Goal: Transaction & Acquisition: Purchase product/service

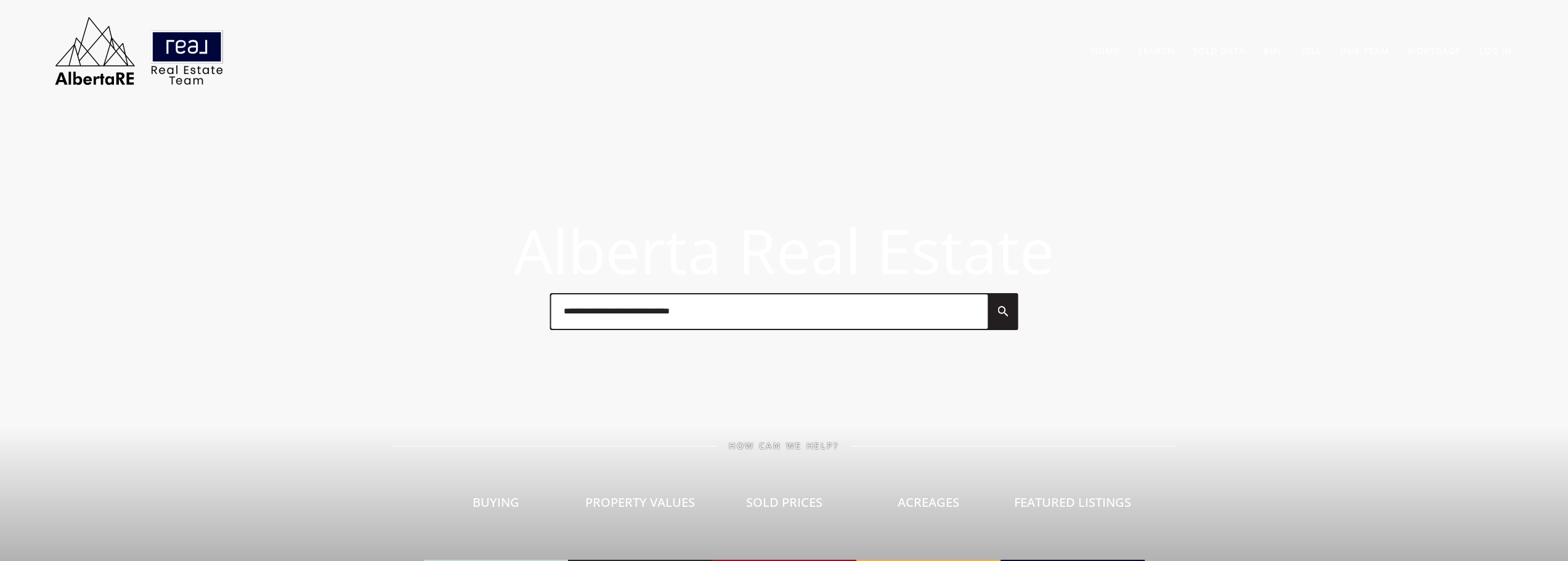
click at [639, 314] on input "text" at bounding box center [770, 312] width 437 height 35
click at [682, 319] on input "**********" at bounding box center [769, 312] width 436 height 35
type input "**********"
click at [638, 370] on span "[GEOGRAPHIC_DATA]" at bounding box center [606, 372] width 86 height 12
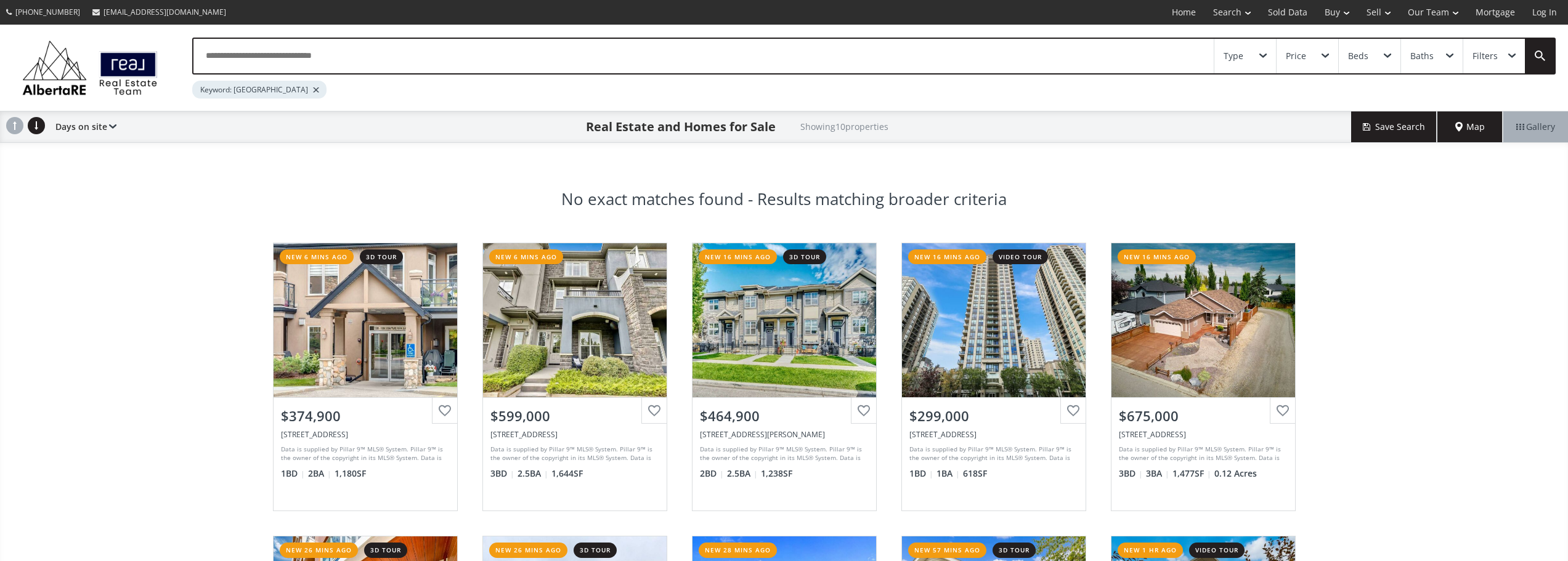
click at [1490, 54] on div "Filters" at bounding box center [1485, 55] width 25 height 9
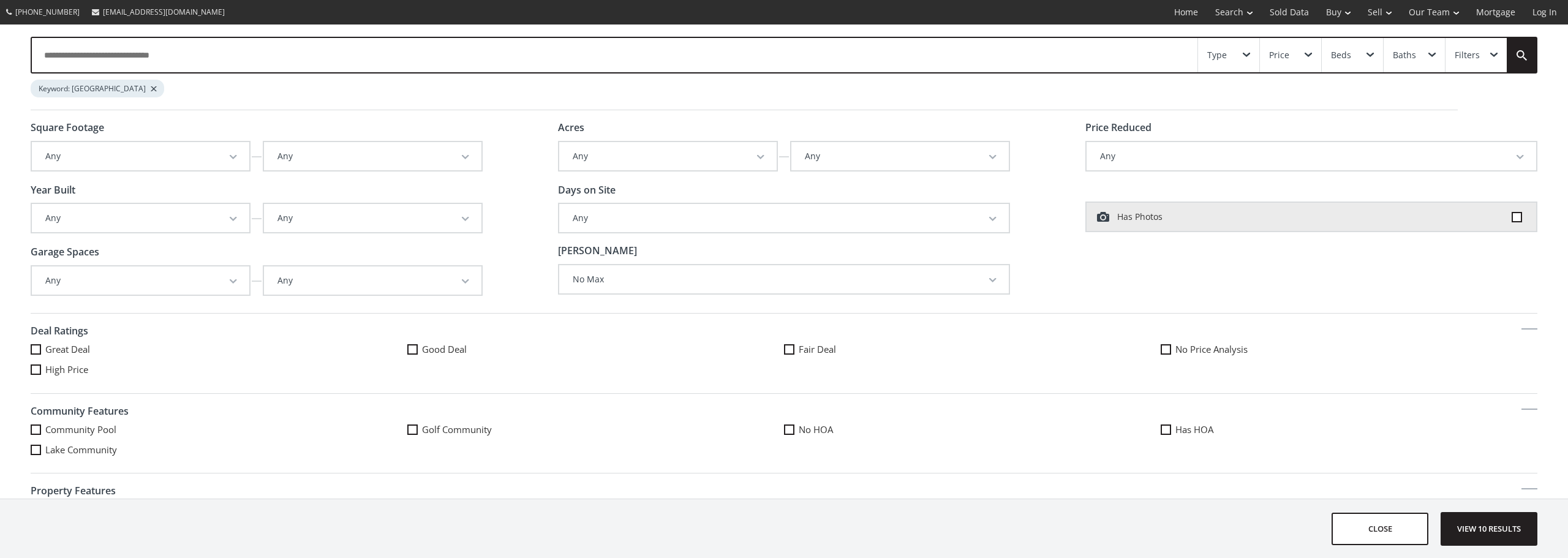
click at [153, 224] on button "Any" at bounding box center [140, 218] width 217 height 28
click at [1484, 528] on span "View 10 results" at bounding box center [1489, 528] width 90 height 32
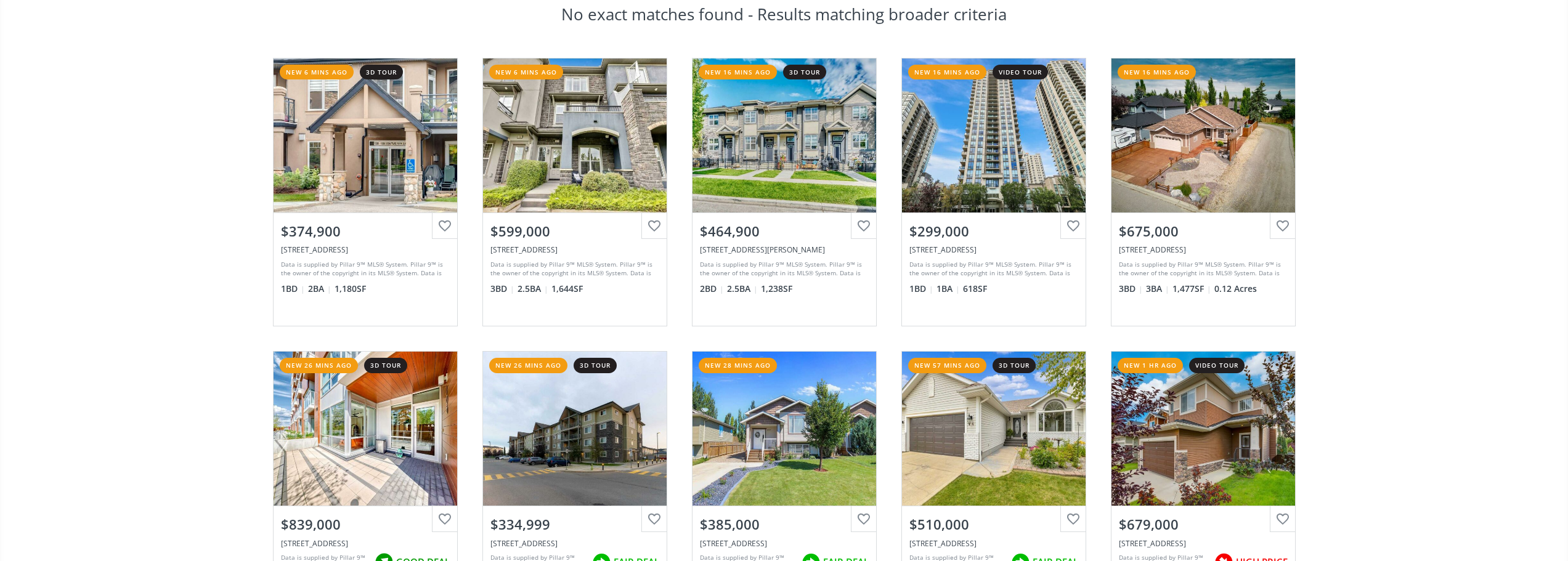
scroll to position [62, 0]
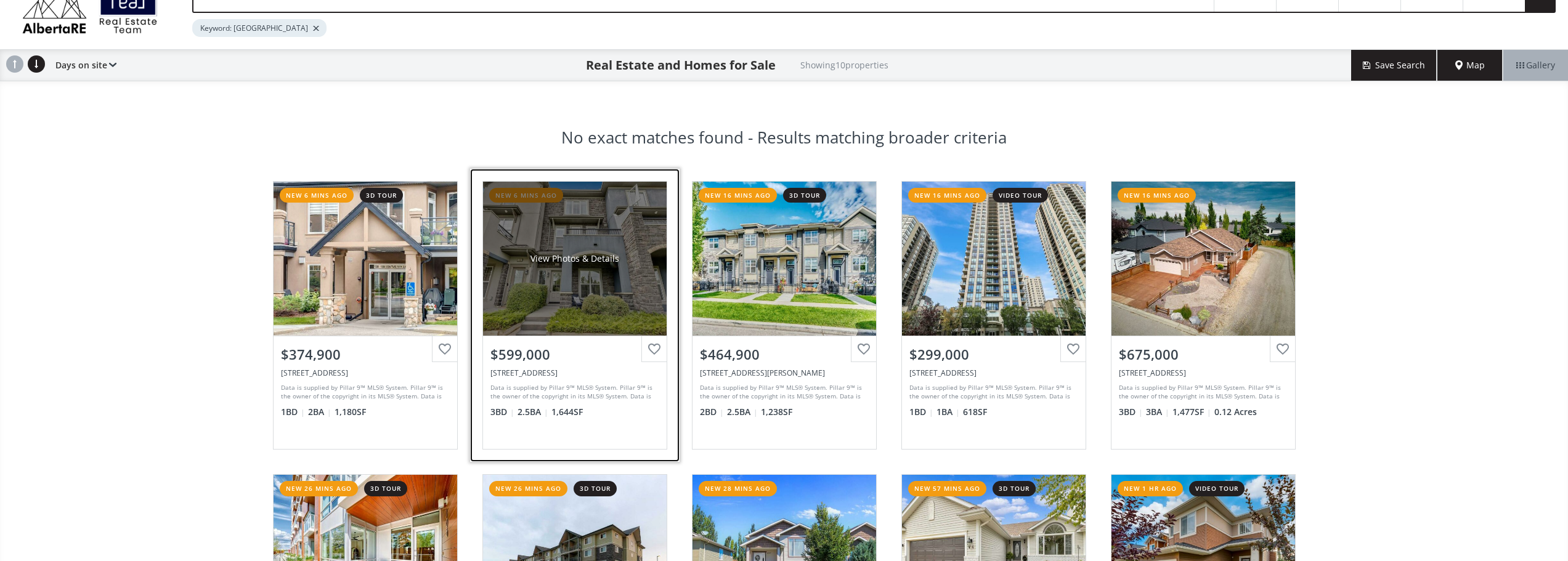
click at [563, 298] on div "View Photos & Details" at bounding box center [575, 259] width 184 height 154
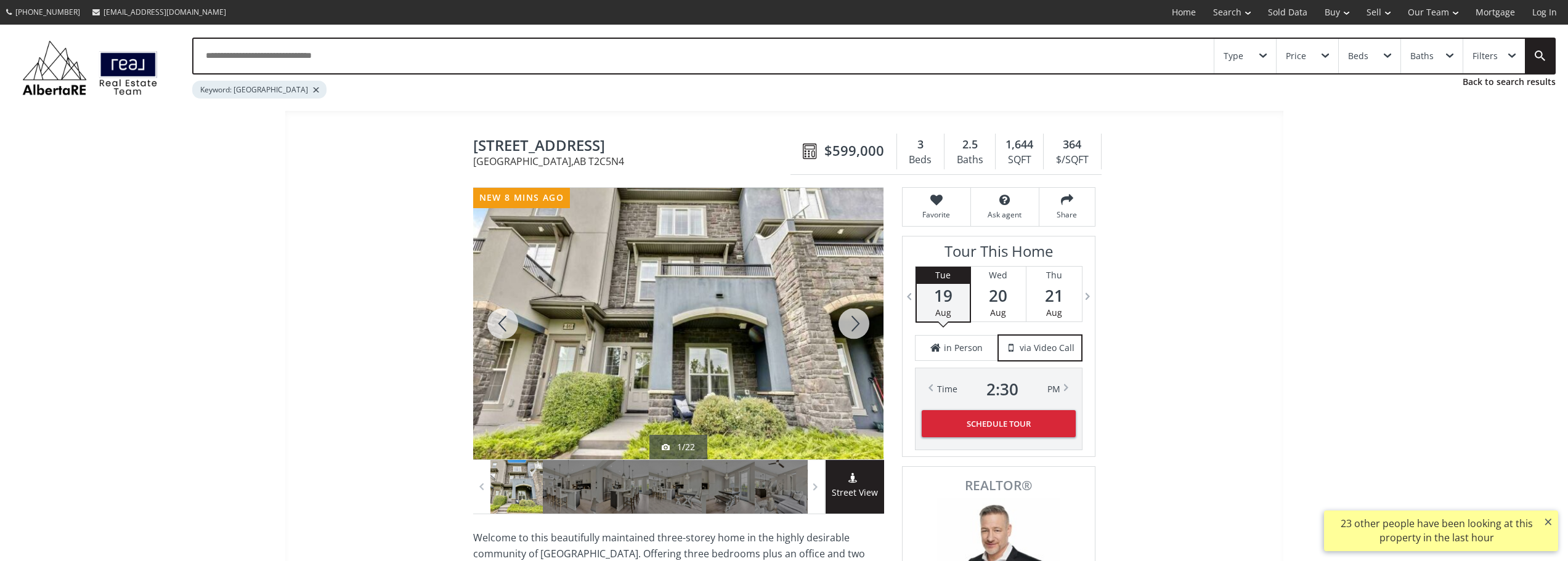
click at [854, 326] on div at bounding box center [853, 323] width 59 height 271
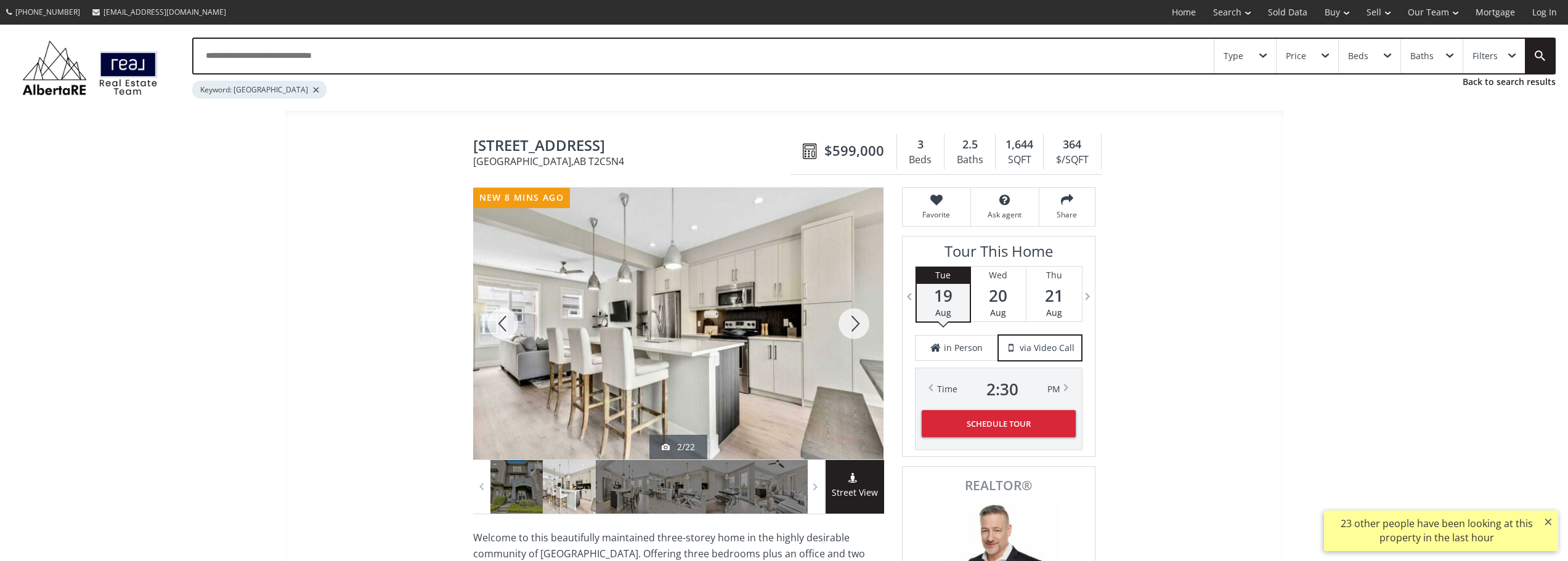
click at [854, 326] on div at bounding box center [853, 323] width 59 height 271
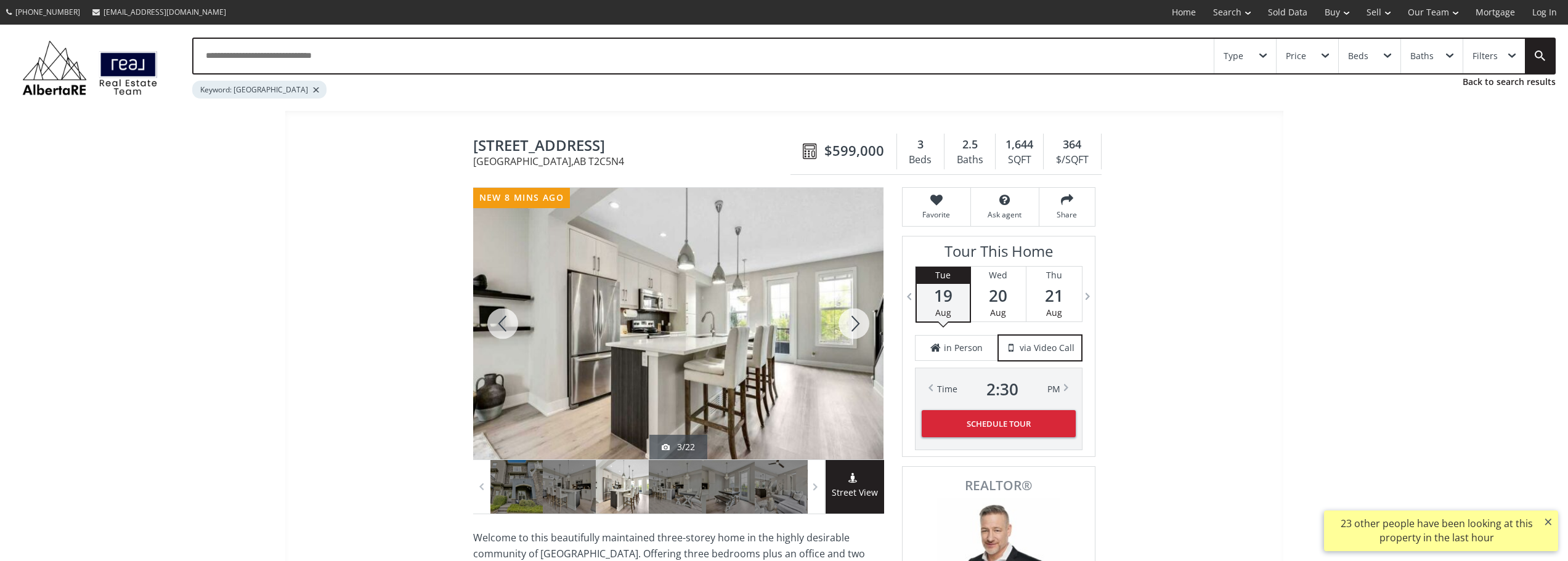
click at [854, 326] on div at bounding box center [853, 323] width 59 height 271
